Goal: Task Accomplishment & Management: Use online tool/utility

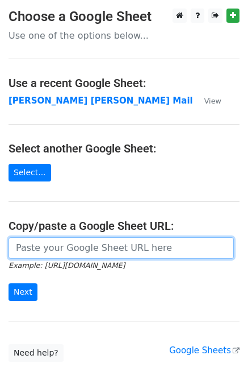
click at [61, 253] on input "url" at bounding box center [122, 248] width 226 height 22
type input "[URL][DOMAIN_NAME]"
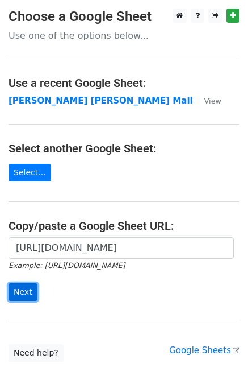
click at [22, 294] on input "Next" at bounding box center [23, 292] width 29 height 18
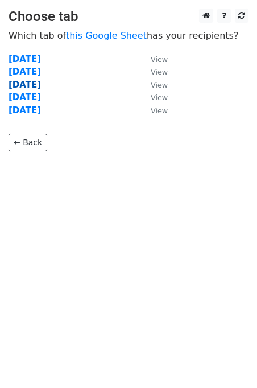
click at [41, 86] on strong "Wednesday" at bounding box center [25, 85] width 32 height 10
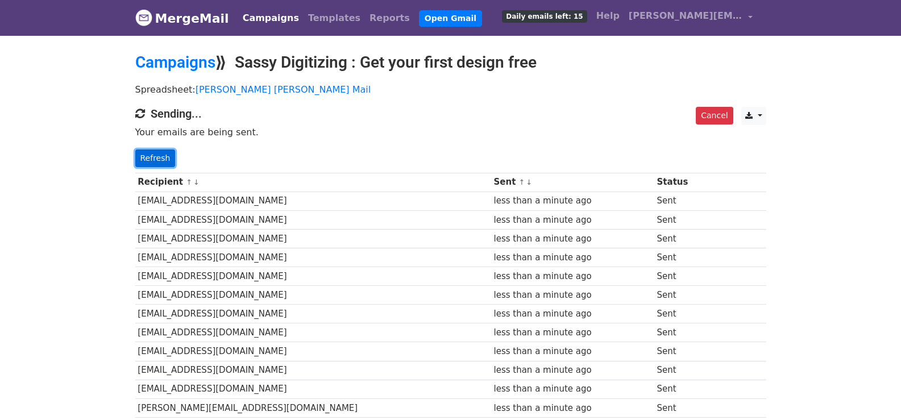
click at [161, 153] on link "Refresh" at bounding box center [155, 158] width 40 height 18
